Goal: Task Accomplishment & Management: Manage account settings

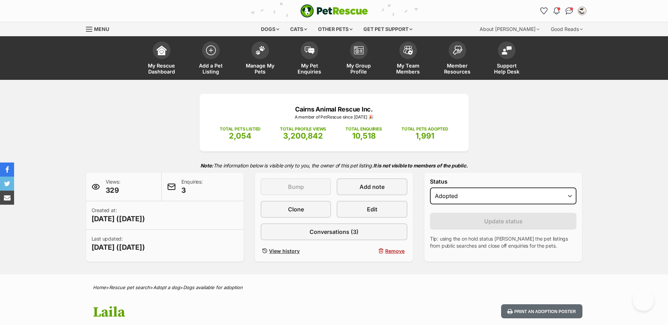
select select "rehomed"
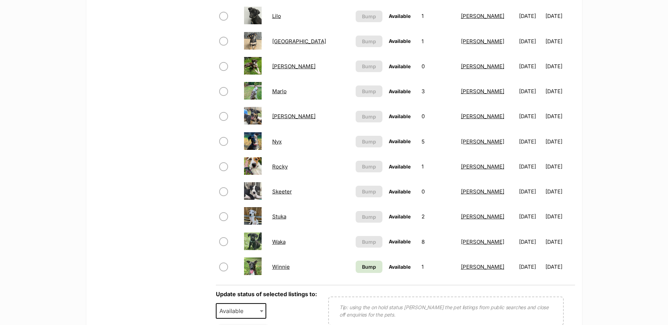
scroll to position [422, 0]
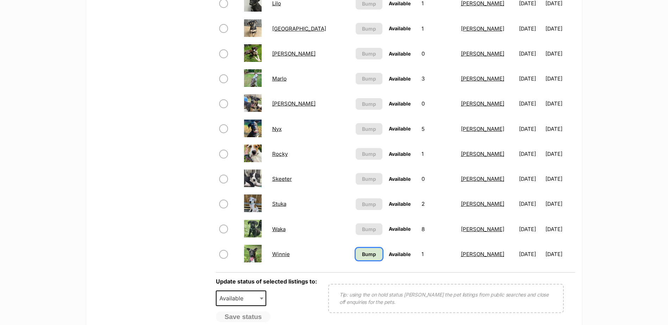
click at [362, 251] on span "Bump" at bounding box center [369, 254] width 14 height 7
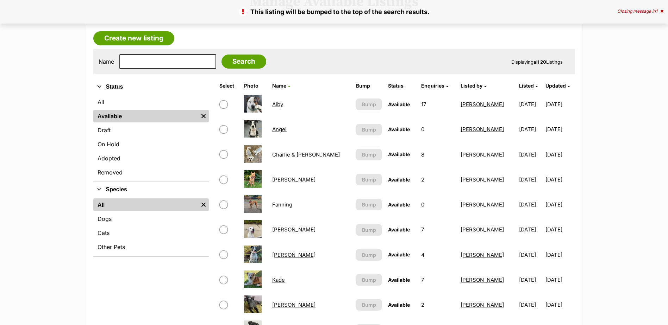
scroll to position [35, 0]
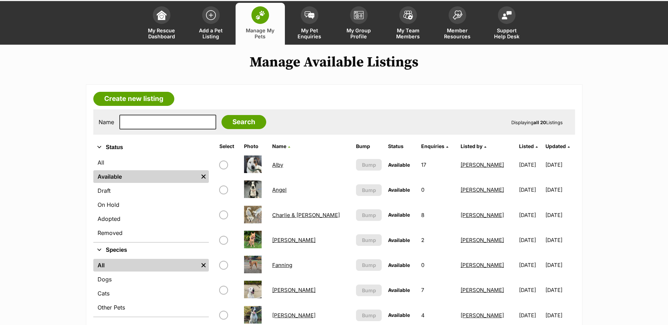
click at [285, 192] on link "Angel" at bounding box center [279, 190] width 14 height 7
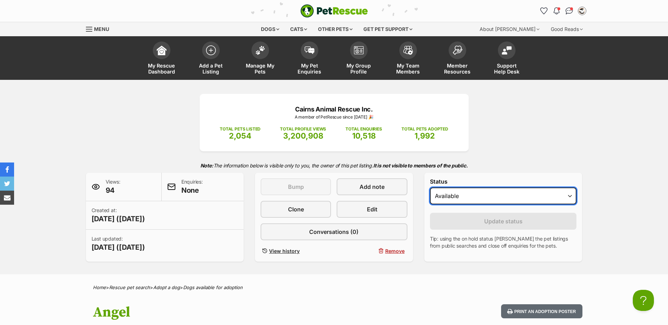
click at [485, 193] on select "Draft Available On hold Adopted" at bounding box center [503, 196] width 147 height 17
select select "rehomed"
click at [430, 188] on select "Draft Available On hold Adopted" at bounding box center [503, 196] width 147 height 17
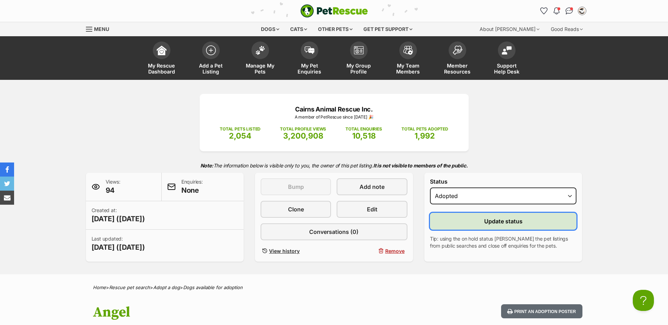
click at [493, 223] on span "Update status" at bounding box center [503, 221] width 38 height 8
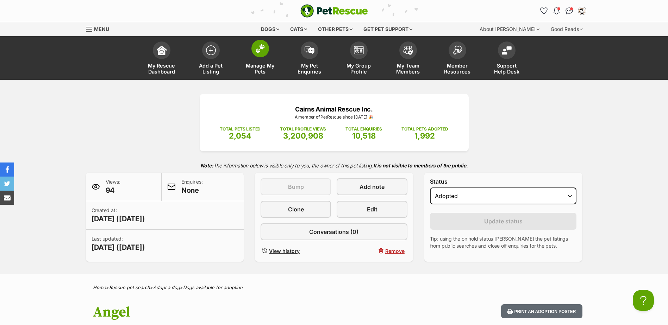
click at [263, 50] on img at bounding box center [260, 48] width 10 height 9
